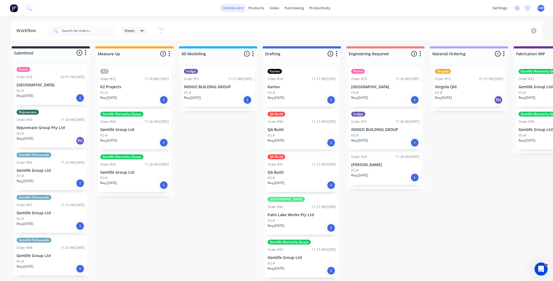
click at [233, 7] on link "dashboard" at bounding box center [233, 8] width 26 height 8
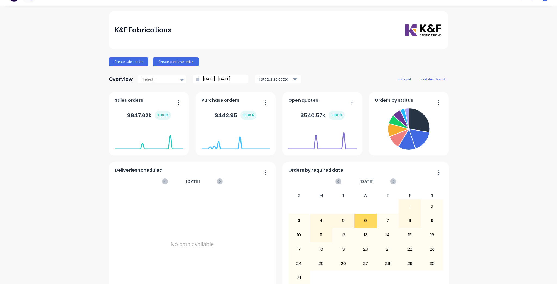
scroll to position [27, 0]
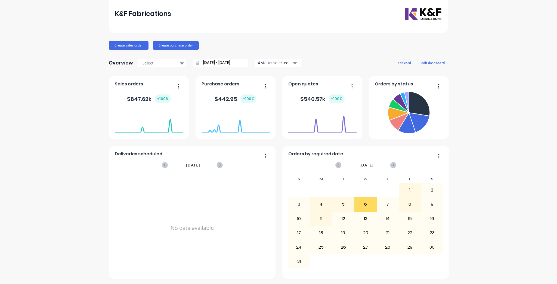
click at [515, 108] on div "K&F Fabrications Create sales order Create purchase order Overview Select... 11…" at bounding box center [278, 137] width 557 height 284
click at [393, 162] on icon at bounding box center [393, 165] width 6 height 6
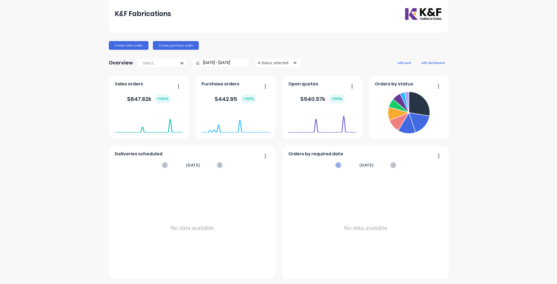
click at [338, 165] on icon at bounding box center [338, 165] width 6 height 6
